Goal: Transaction & Acquisition: Obtain resource

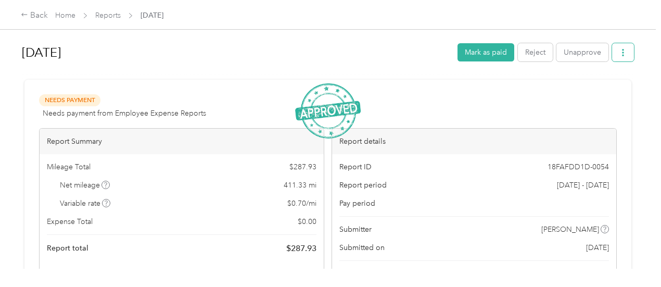
click at [623, 48] on span "button" at bounding box center [622, 52] width 7 height 9
click at [604, 91] on span "Download" at bounding box center [591, 90] width 34 height 11
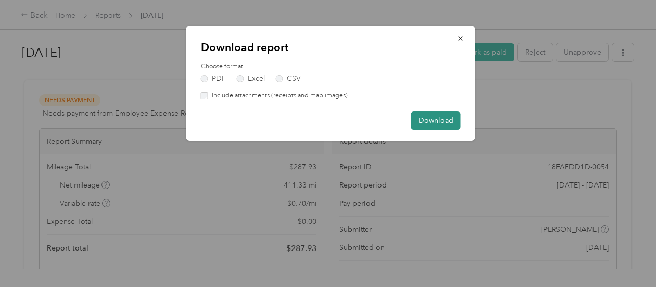
click at [446, 119] on button "Download" at bounding box center [435, 120] width 49 height 18
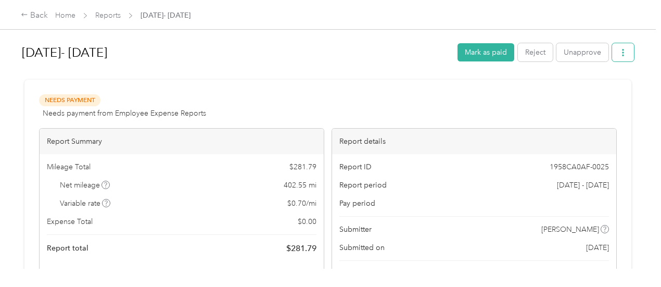
click at [625, 51] on button "button" at bounding box center [623, 52] width 22 height 18
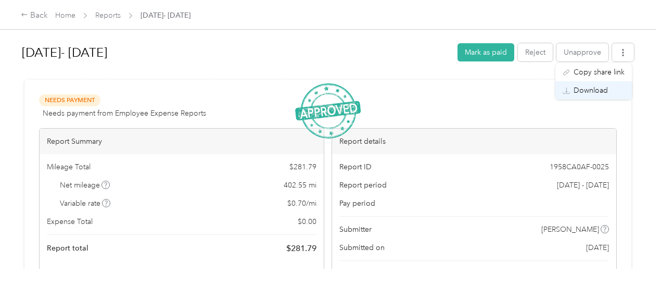
click at [605, 86] on span "Download" at bounding box center [591, 90] width 34 height 11
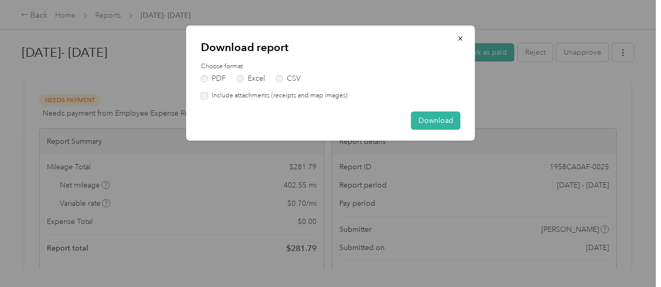
click at [456, 110] on div "Download report Choose format PDF Excel CSV Include attachments (receipts and m…" at bounding box center [330, 83] width 289 height 115
click at [452, 116] on button "Download" at bounding box center [435, 120] width 49 height 18
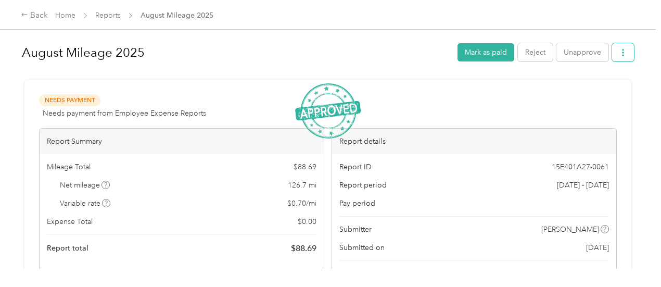
click at [613, 53] on button "button" at bounding box center [623, 52] width 22 height 18
click at [588, 91] on span "Download" at bounding box center [591, 90] width 34 height 11
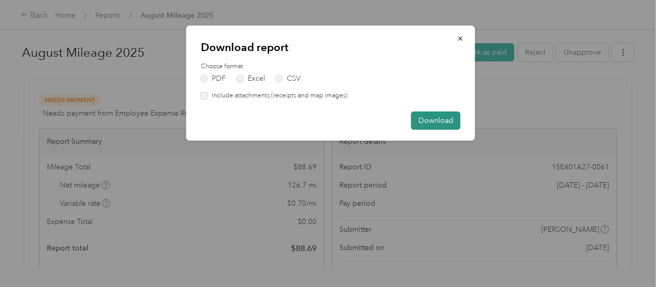
click at [435, 116] on button "Download" at bounding box center [435, 120] width 49 height 18
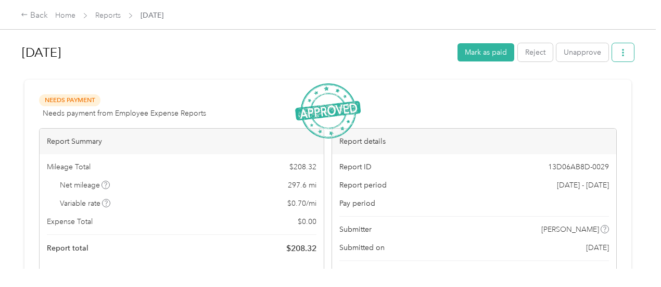
click at [619, 53] on icon "button" at bounding box center [622, 52] width 7 height 7
click at [591, 87] on span "Download" at bounding box center [591, 90] width 34 height 11
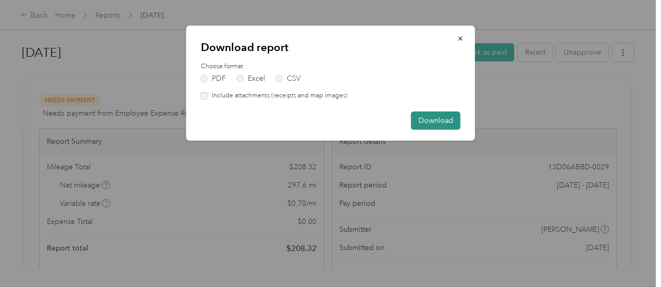
click at [443, 115] on button "Download" at bounding box center [435, 120] width 49 height 18
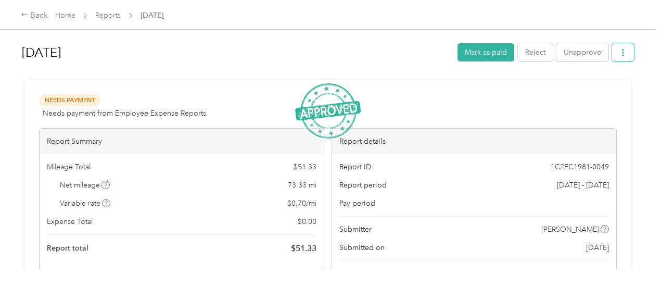
click at [618, 47] on button "button" at bounding box center [623, 52] width 22 height 18
click at [588, 88] on span "Download" at bounding box center [591, 90] width 34 height 11
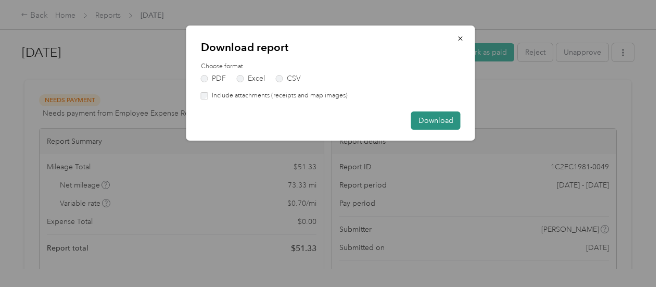
click at [447, 117] on button "Download" at bounding box center [435, 120] width 49 height 18
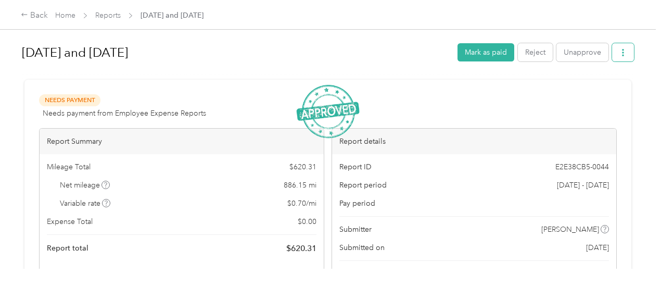
click at [621, 52] on icon "button" at bounding box center [622, 52] width 7 height 7
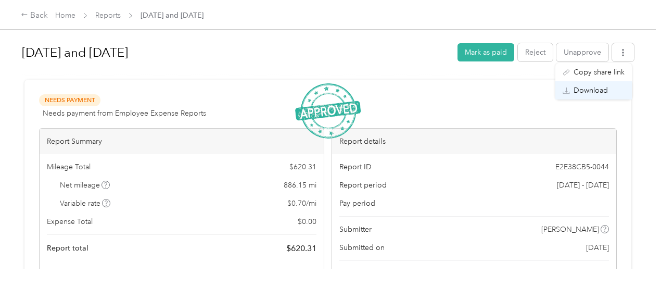
click at [587, 88] on span "Download" at bounding box center [591, 90] width 34 height 11
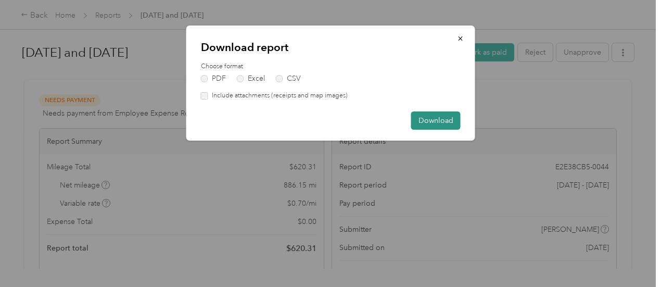
click at [446, 119] on button "Download" at bounding box center [435, 120] width 49 height 18
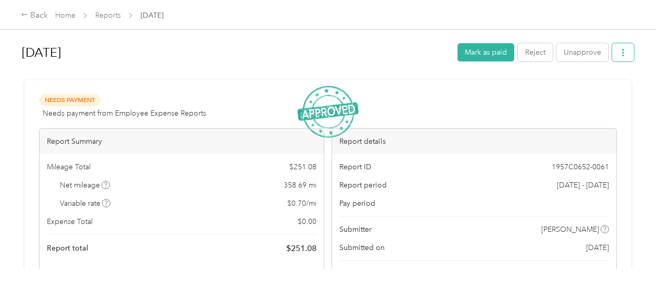
click at [621, 53] on icon "button" at bounding box center [622, 52] width 7 height 7
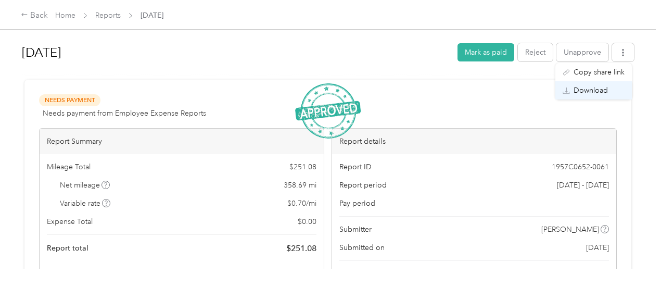
click at [591, 87] on span "Download" at bounding box center [591, 90] width 34 height 11
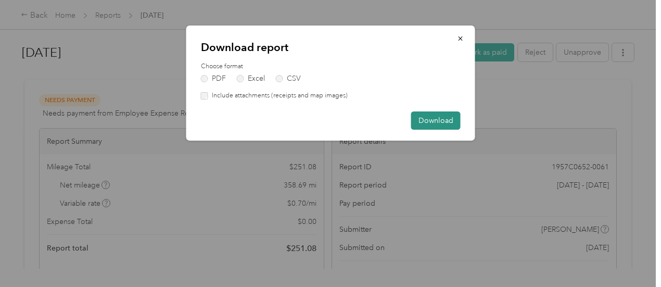
click at [446, 118] on button "Download" at bounding box center [435, 120] width 49 height 18
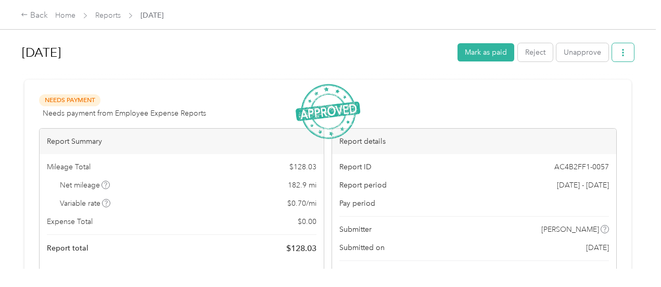
click at [625, 52] on button "button" at bounding box center [623, 52] width 22 height 18
click at [581, 87] on span "Download" at bounding box center [591, 90] width 34 height 11
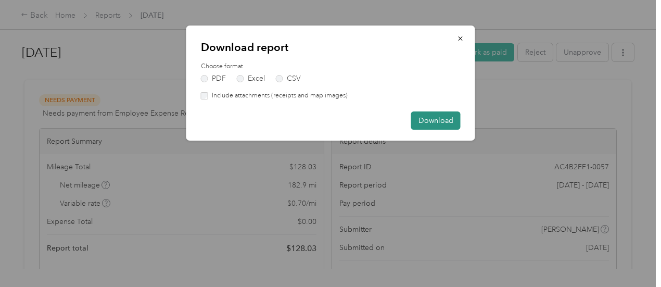
click at [440, 117] on button "Download" at bounding box center [435, 120] width 49 height 18
